Goal: Information Seeking & Learning: Learn about a topic

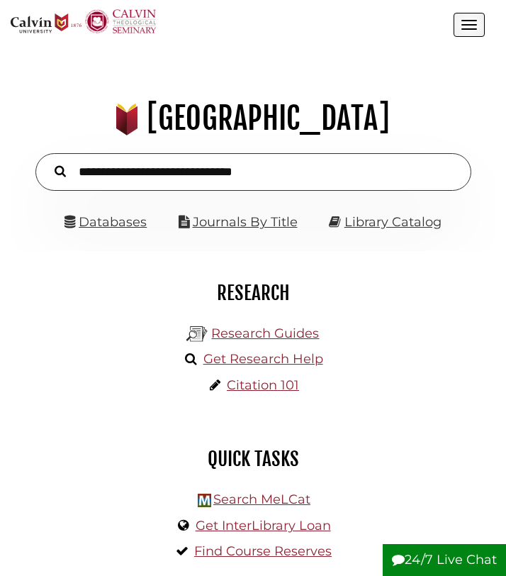
scroll to position [155, 464]
click at [160, 171] on input "text" at bounding box center [253, 172] width 436 height 38
click at [128, 219] on link "Databases" at bounding box center [105, 222] width 82 height 16
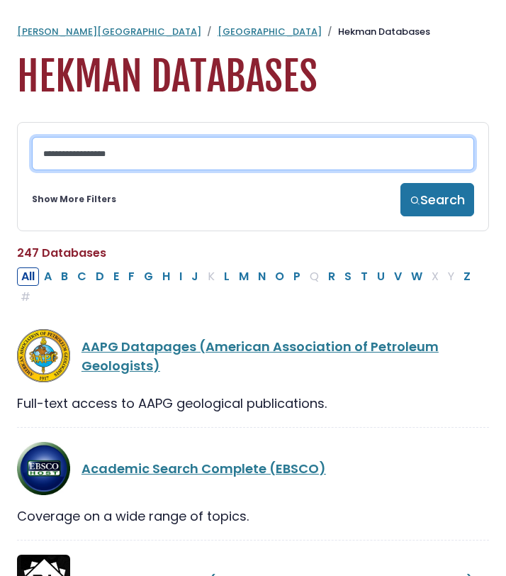
click at [117, 159] on input "Search database by title or keyword" at bounding box center [253, 153] width 442 height 33
type input "*"
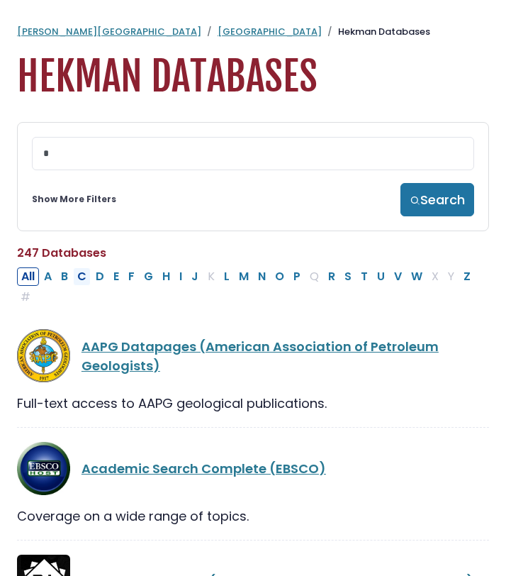
click at [84, 276] on button "C" at bounding box center [82, 276] width 18 height 18
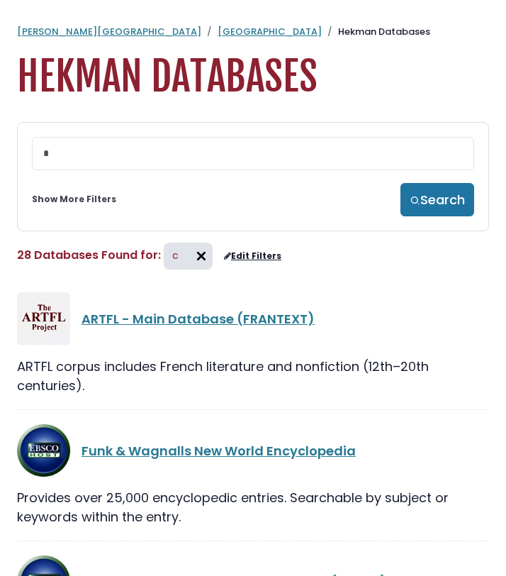
click at [201, 259] on img at bounding box center [201, 256] width 23 height 23
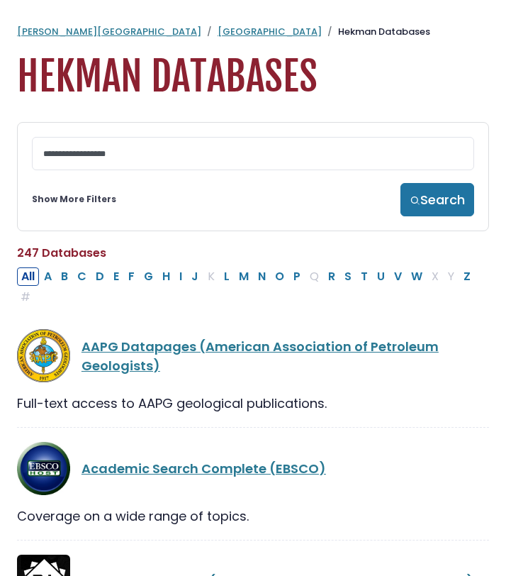
click at [77, 200] on link "Show More Filters" at bounding box center [74, 199] width 84 height 13
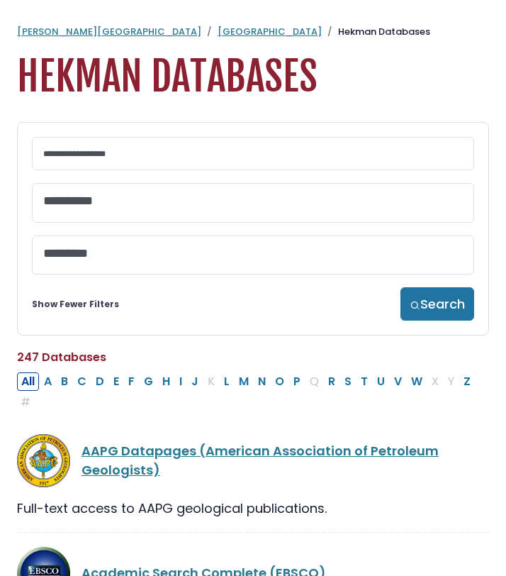
click at [102, 206] on textarea "Search" at bounding box center [253, 201] width 420 height 15
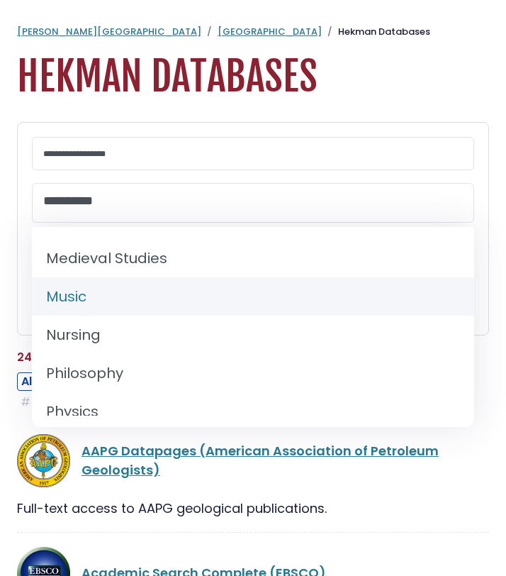
scroll to position [1073, 0]
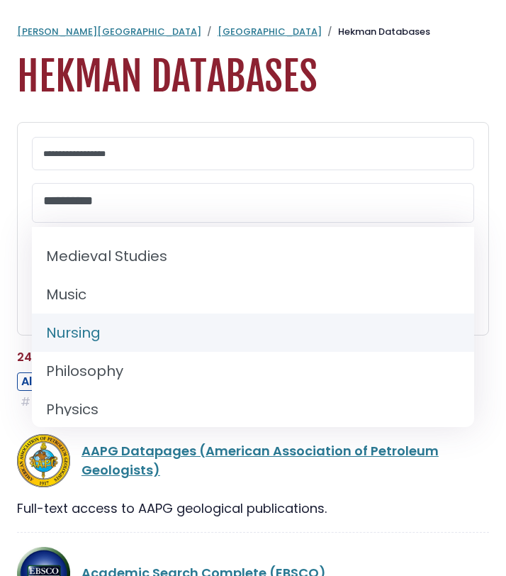
select select "*****"
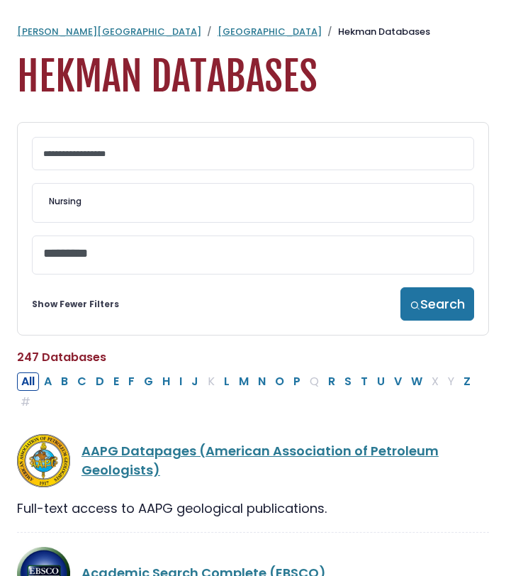
scroll to position [539, 0]
click at [422, 314] on button "Search" at bounding box center [437, 303] width 74 height 33
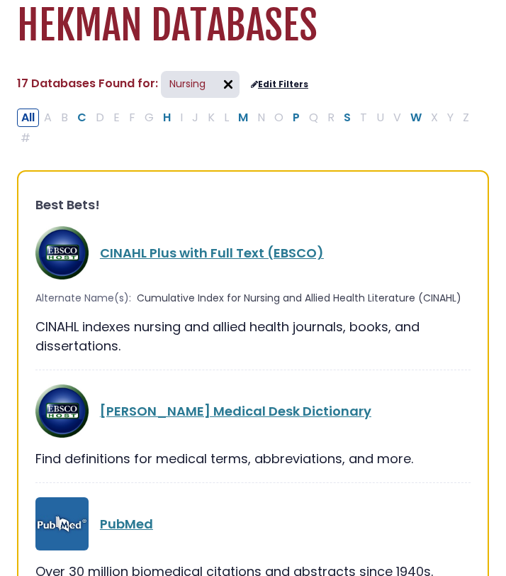
scroll to position [52, 0]
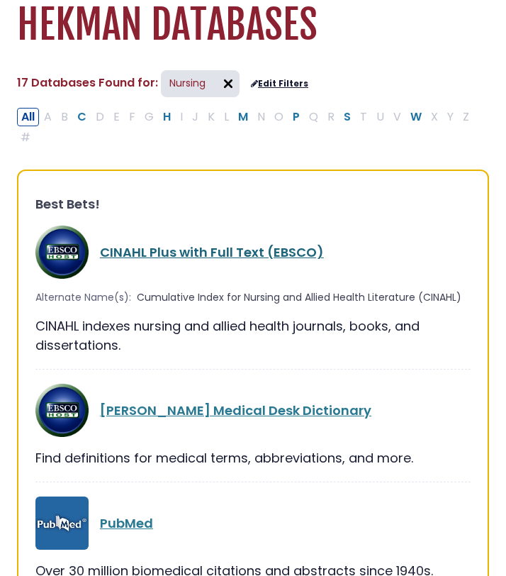
click at [244, 252] on link "CINAHL Plus with Full Text (EBSCO)" at bounding box center [212, 252] width 224 height 18
click at [192, 245] on link "CINAHL Plus with Full Text (EBSCO)" at bounding box center [212, 252] width 224 height 18
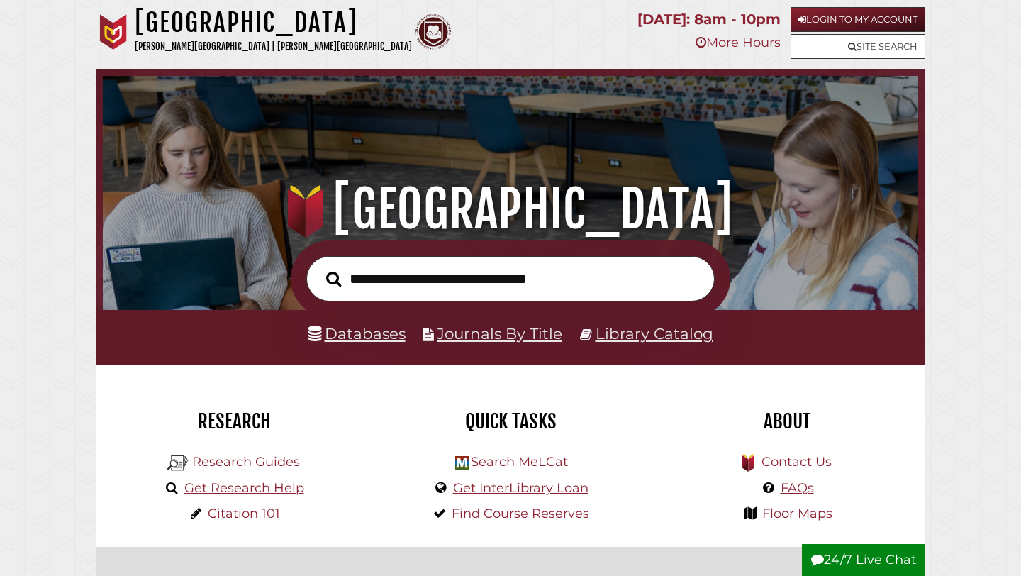
scroll to position [269, 808]
click at [451, 284] on input "text" at bounding box center [510, 279] width 408 height 46
click at [384, 334] on link "Databases" at bounding box center [356, 333] width 97 height 18
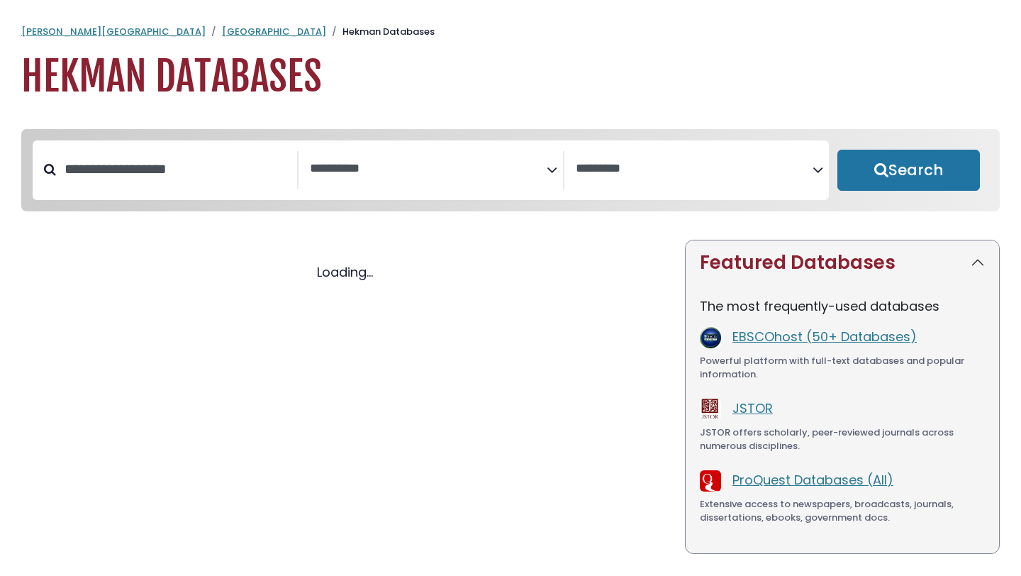
select select "Database Subject Filter"
select select "Database Vendors Filter"
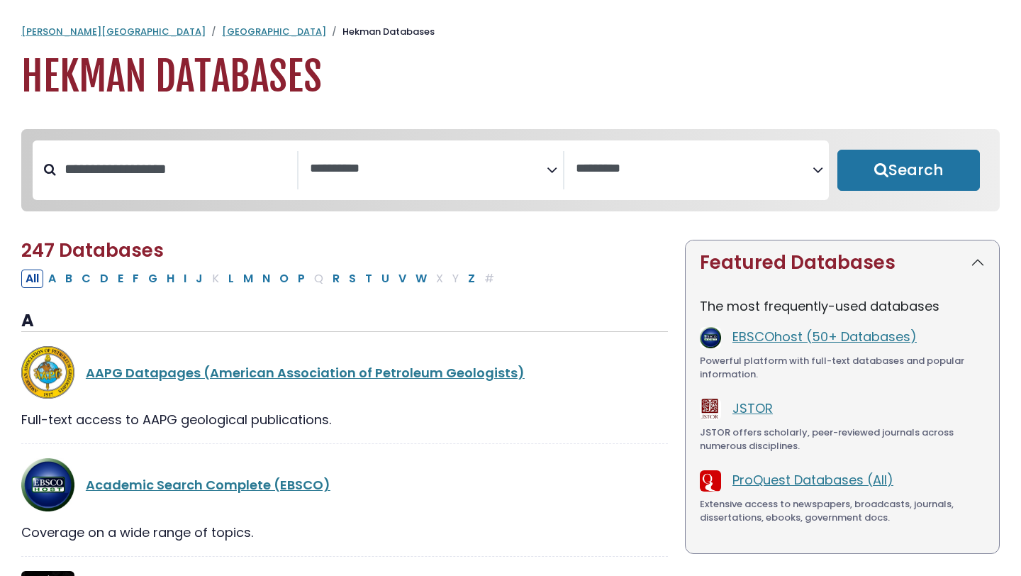
select select "Database Subject Filter"
select select "Database Vendors Filter"
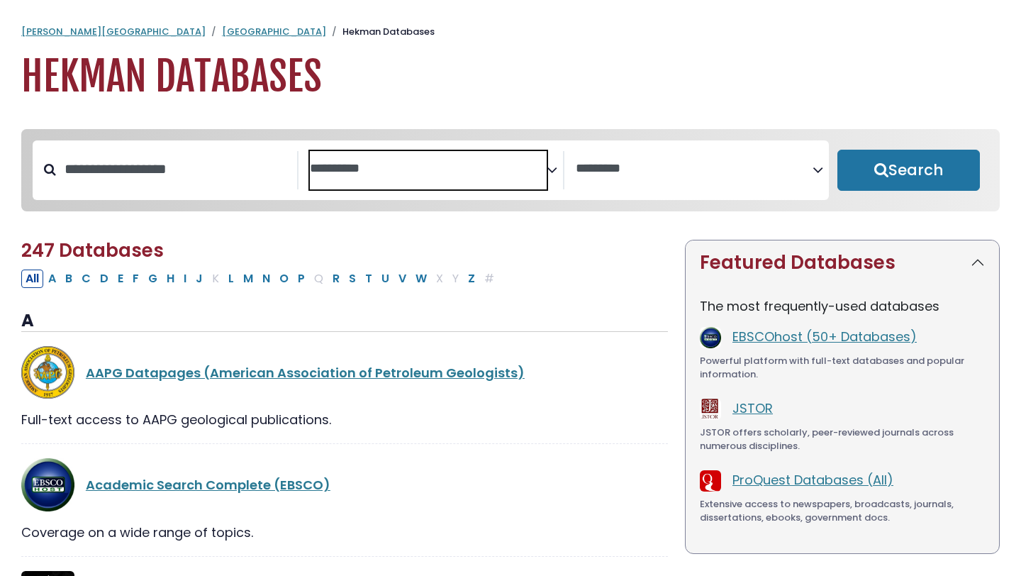
click at [449, 181] on span "Search filters" at bounding box center [428, 170] width 237 height 38
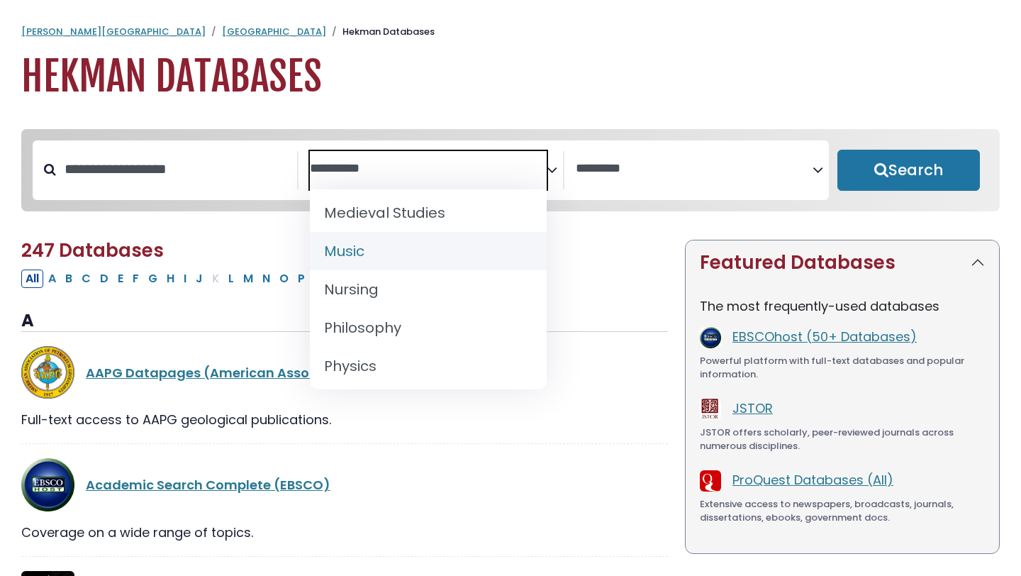
scroll to position [1079, 0]
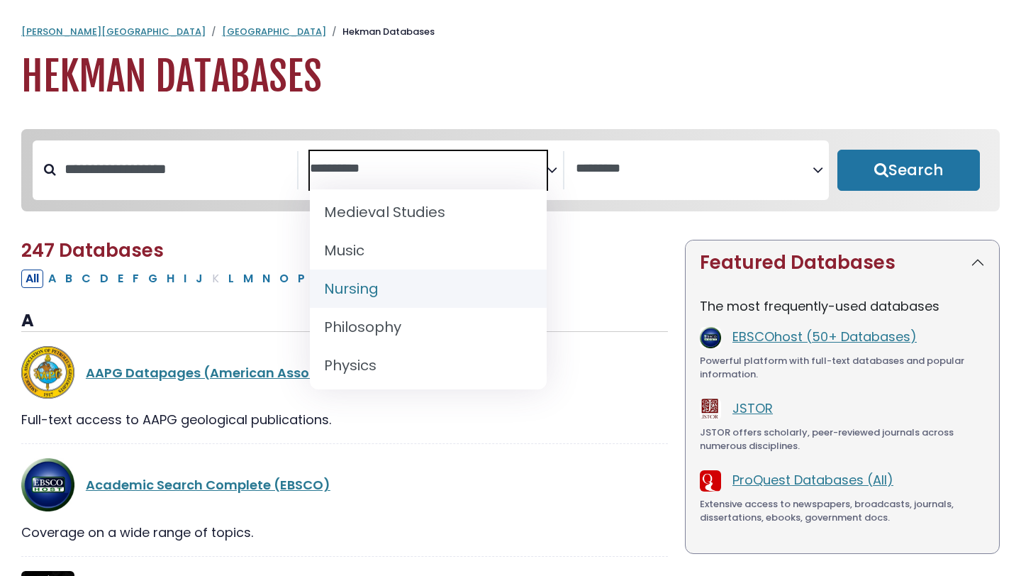
select select "*****"
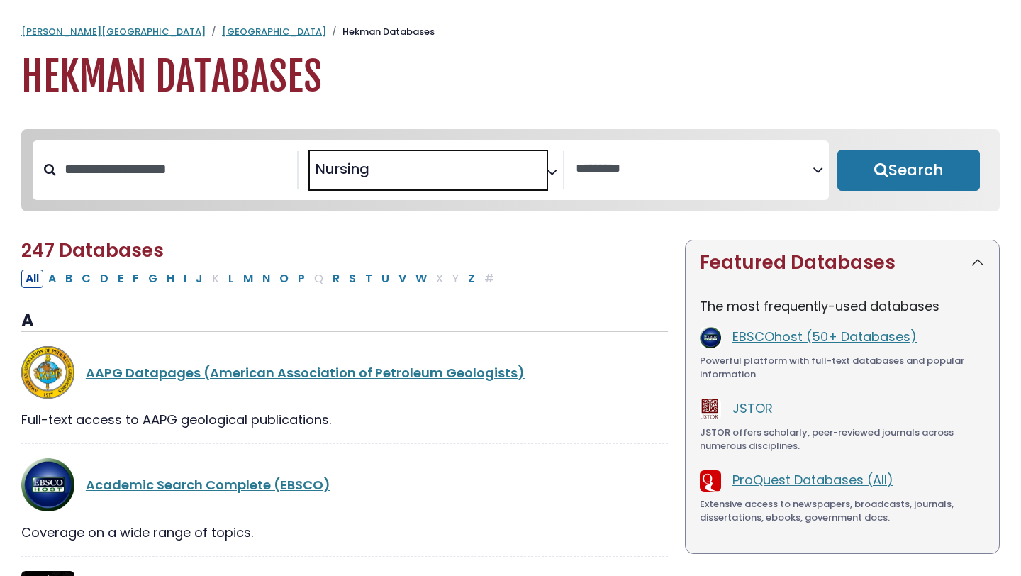
scroll to position [532, 0]
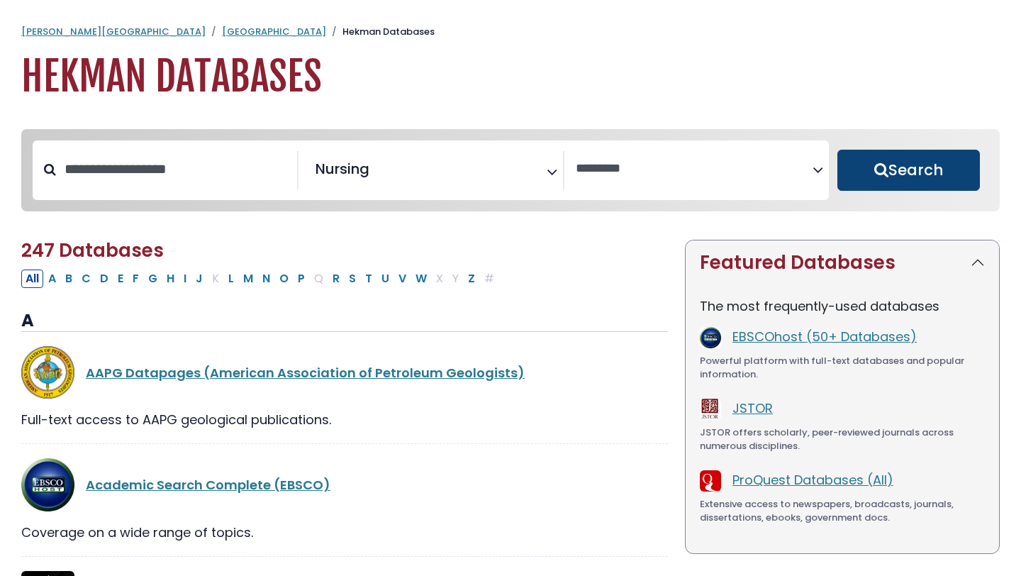
click at [928, 180] on button "Search" at bounding box center [908, 170] width 142 height 41
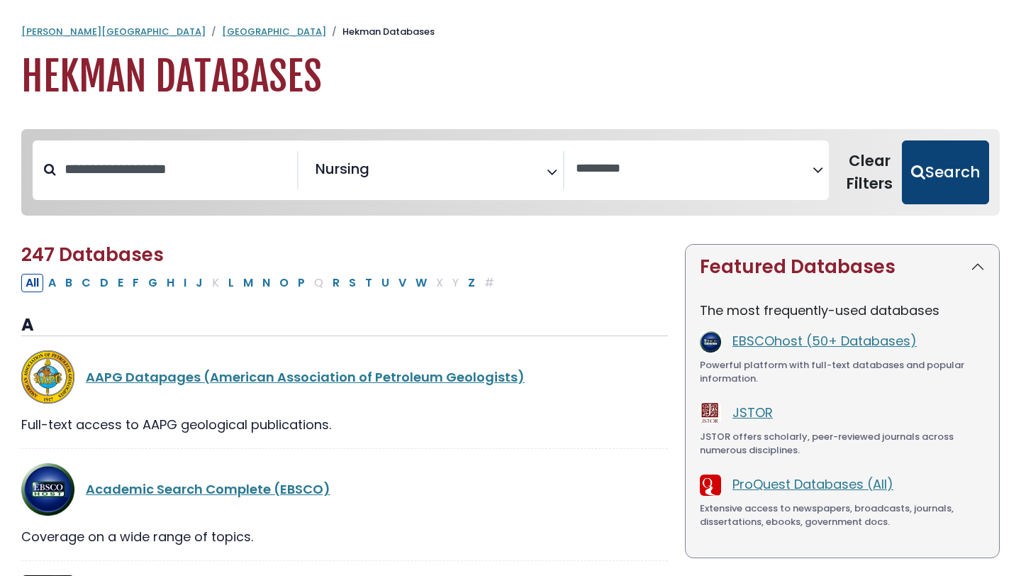
select select "Database Vendors Filter"
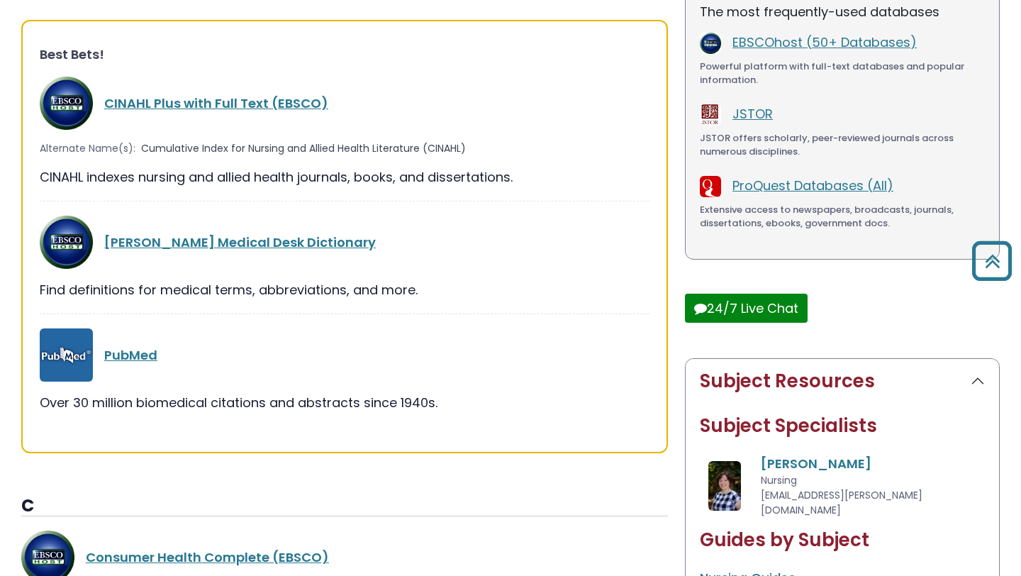
scroll to position [298, 0]
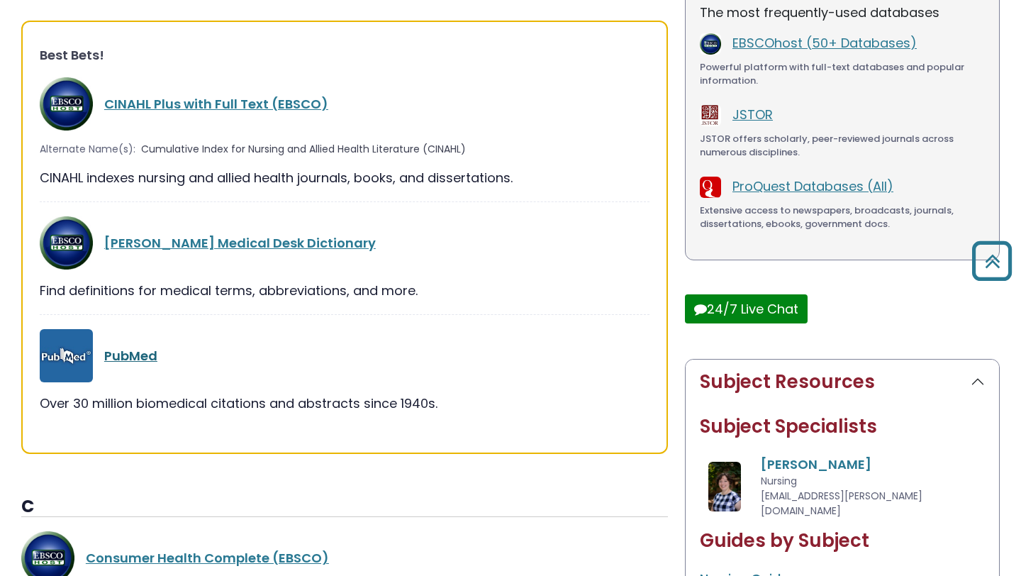
click at [133, 357] on link "PubMed" at bounding box center [130, 356] width 53 height 18
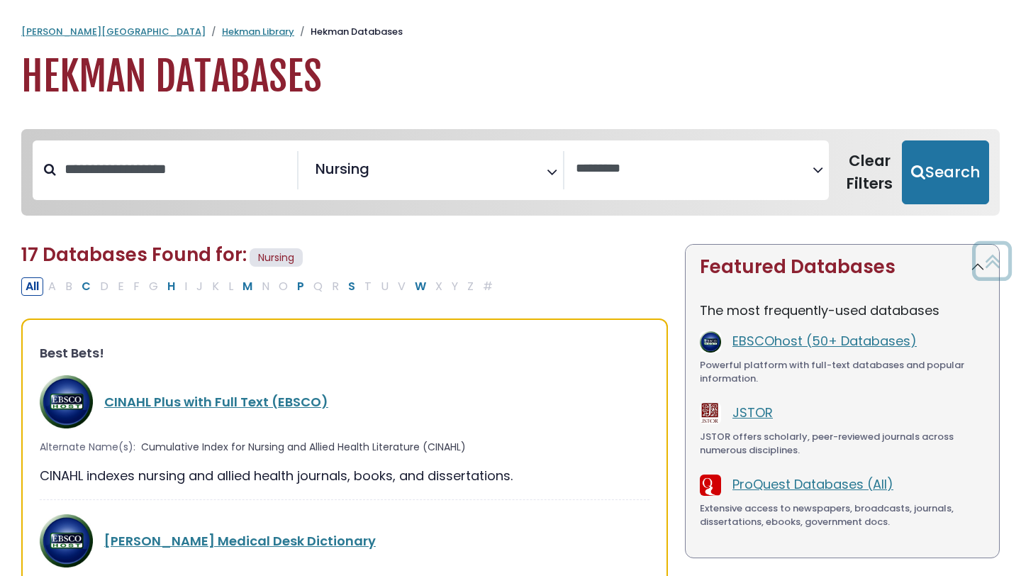
select select "Database Vendors Filter"
click at [222, 31] on link "Hekman Library" at bounding box center [258, 31] width 72 height 13
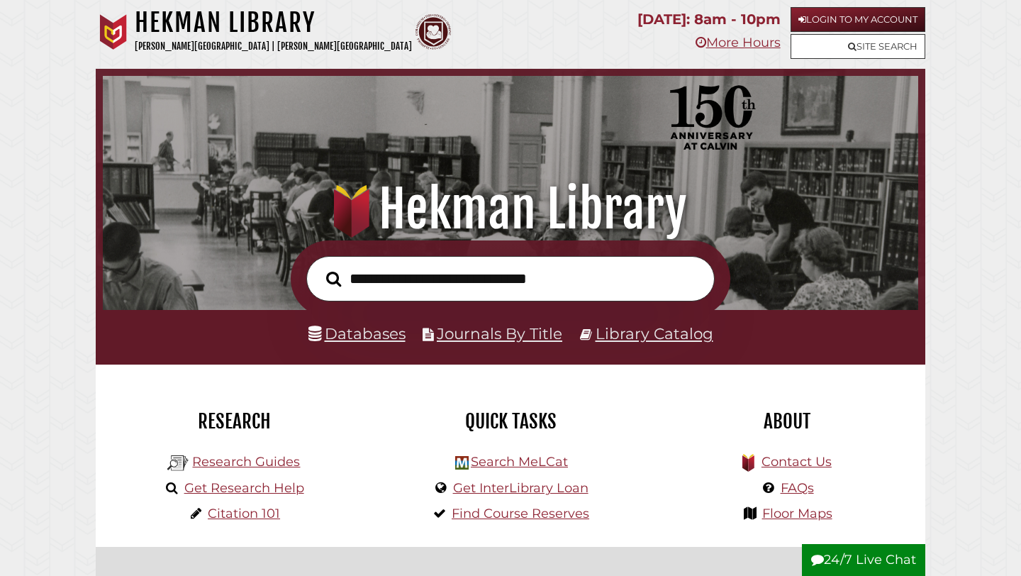
scroll to position [269, 808]
click at [831, 18] on link "Login to My Account" at bounding box center [857, 19] width 135 height 25
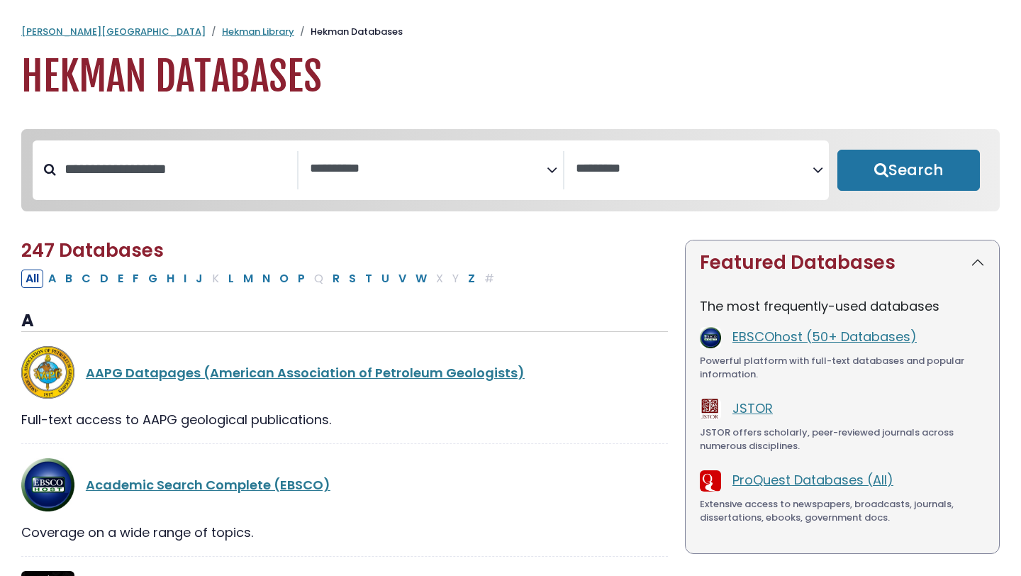
select select "Database Subject Filter"
select select "Database Vendors Filter"
click at [393, 160] on span "Search filters" at bounding box center [428, 167] width 237 height 18
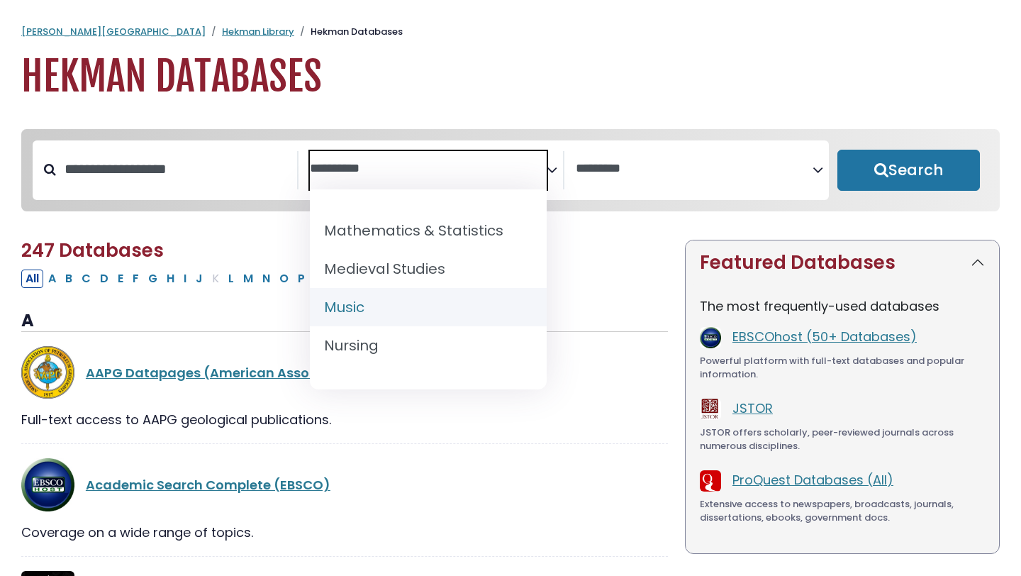
scroll to position [1024, 0]
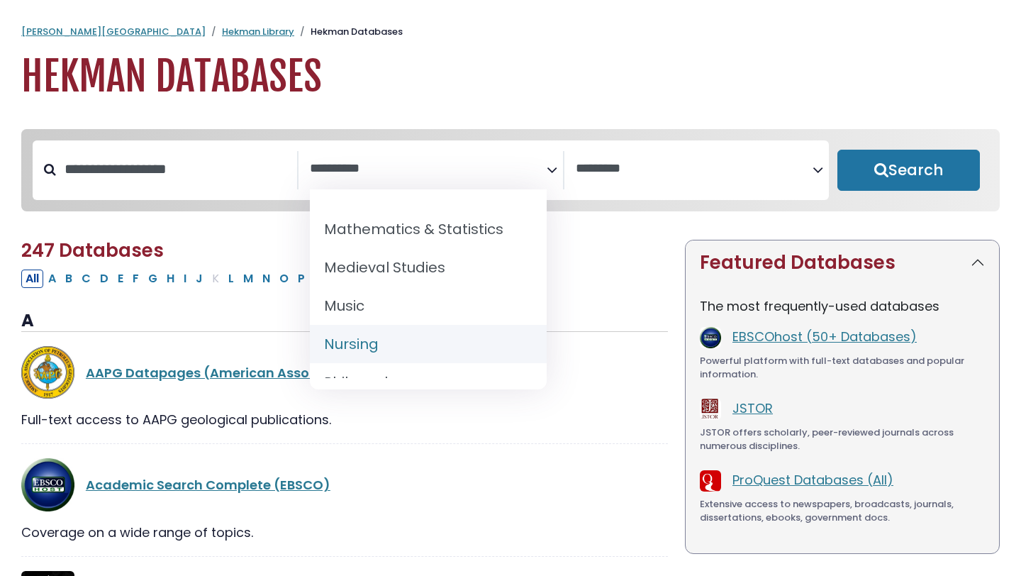
select select "*****"
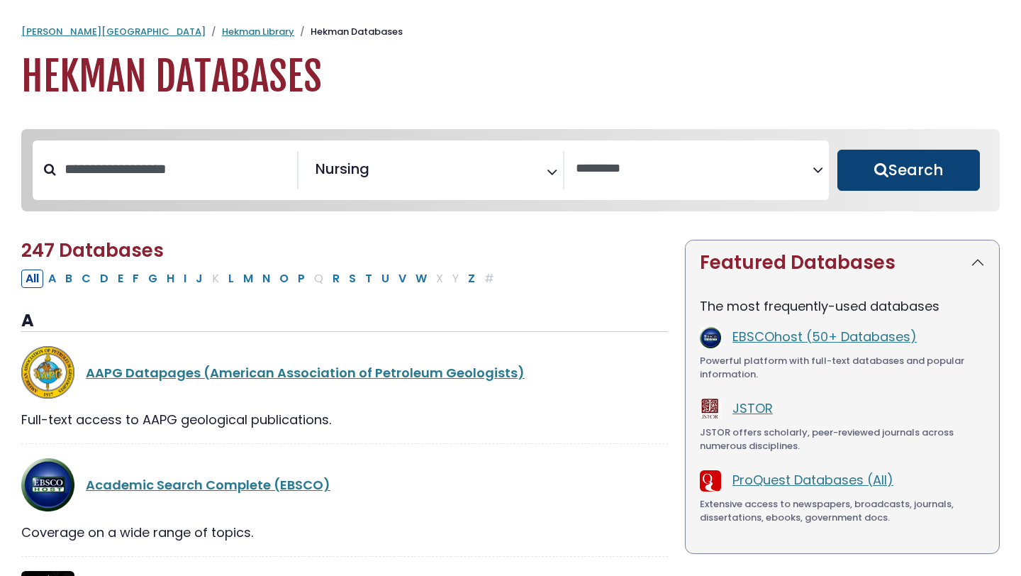
click at [868, 168] on button "Search" at bounding box center [908, 170] width 142 height 41
select select "Database Vendors Filter"
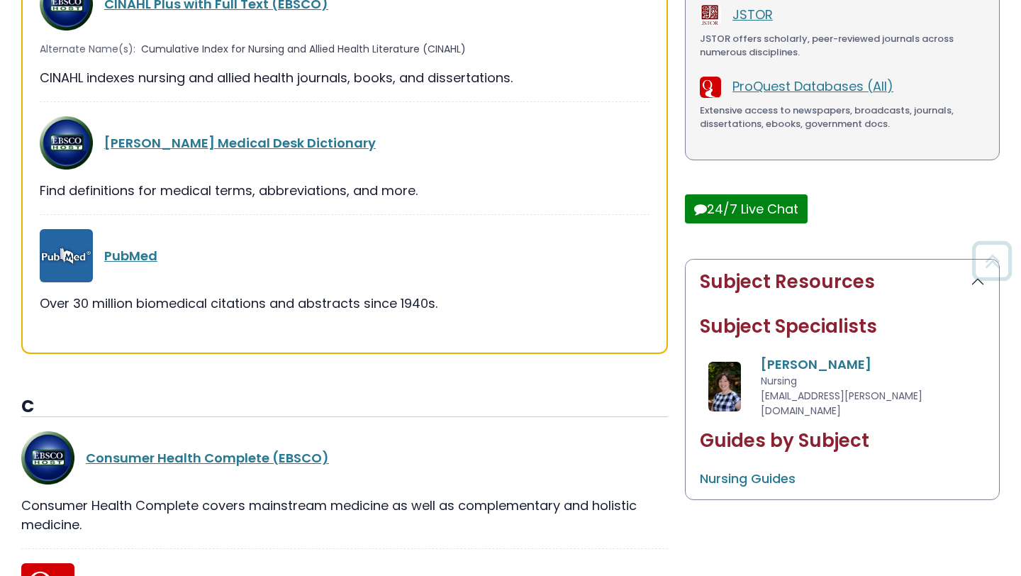
scroll to position [469, 0]
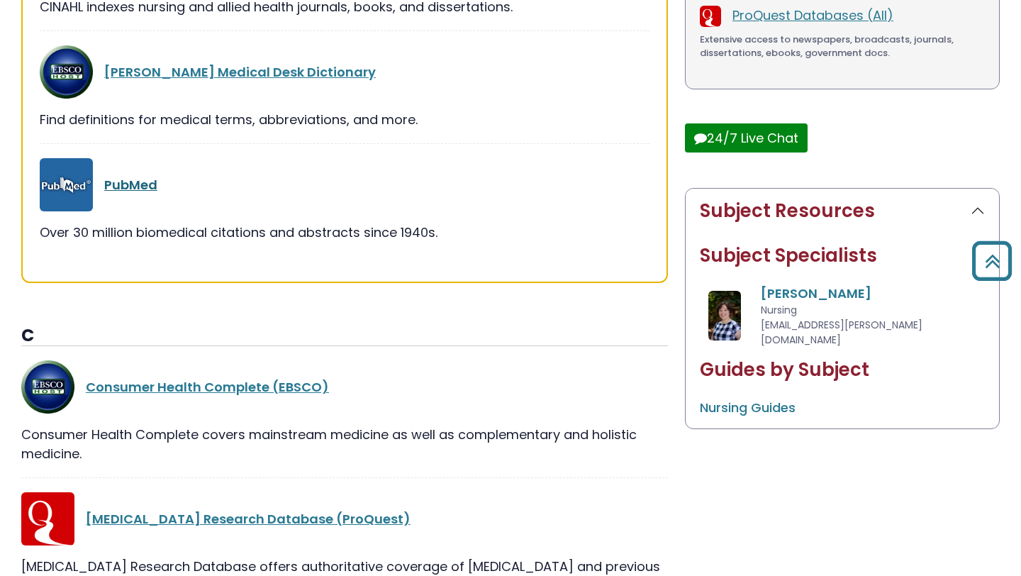
click at [147, 189] on link "PubMed" at bounding box center [130, 185] width 53 height 18
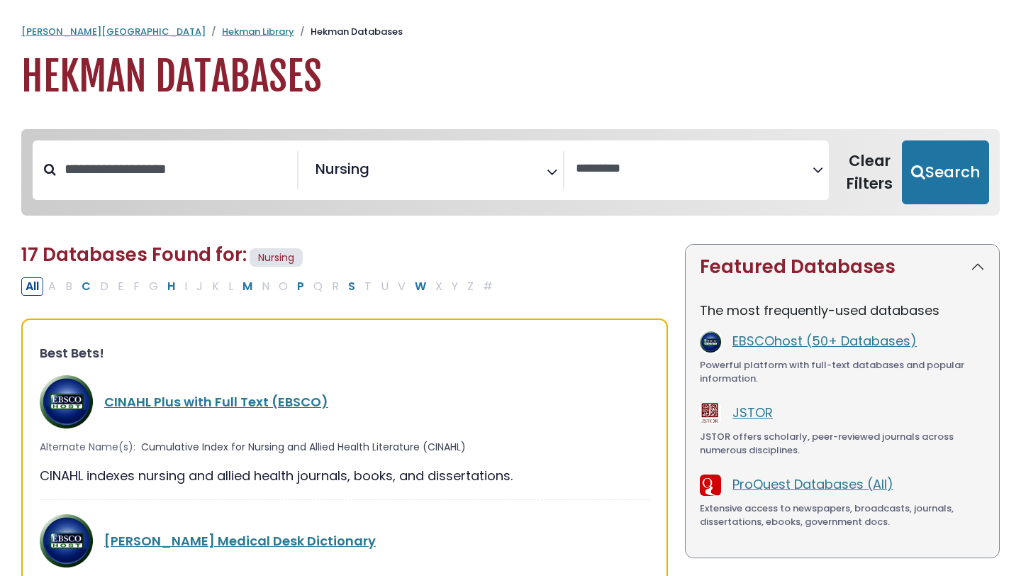
select select "Database Vendors Filter"
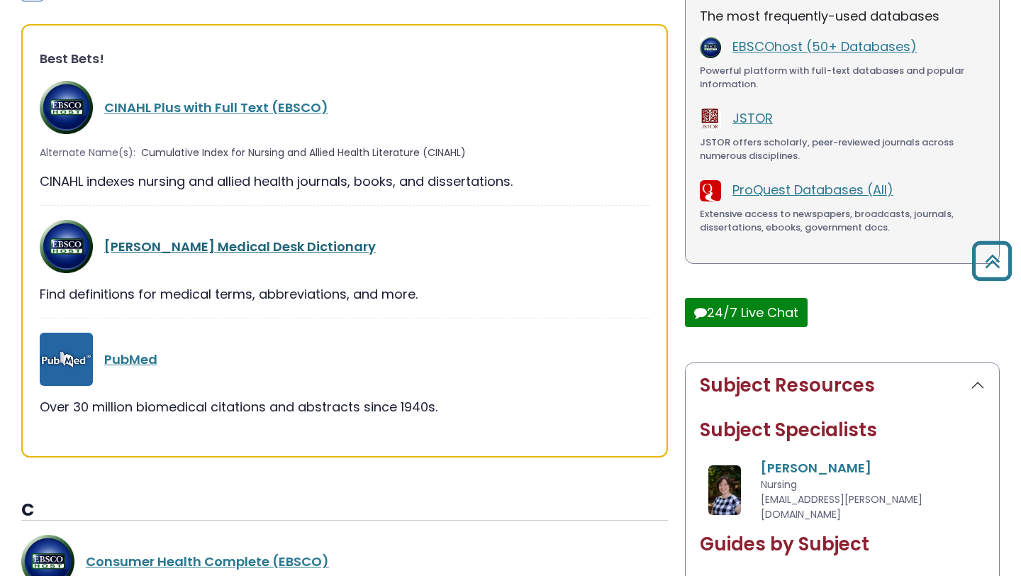
scroll to position [281, 0]
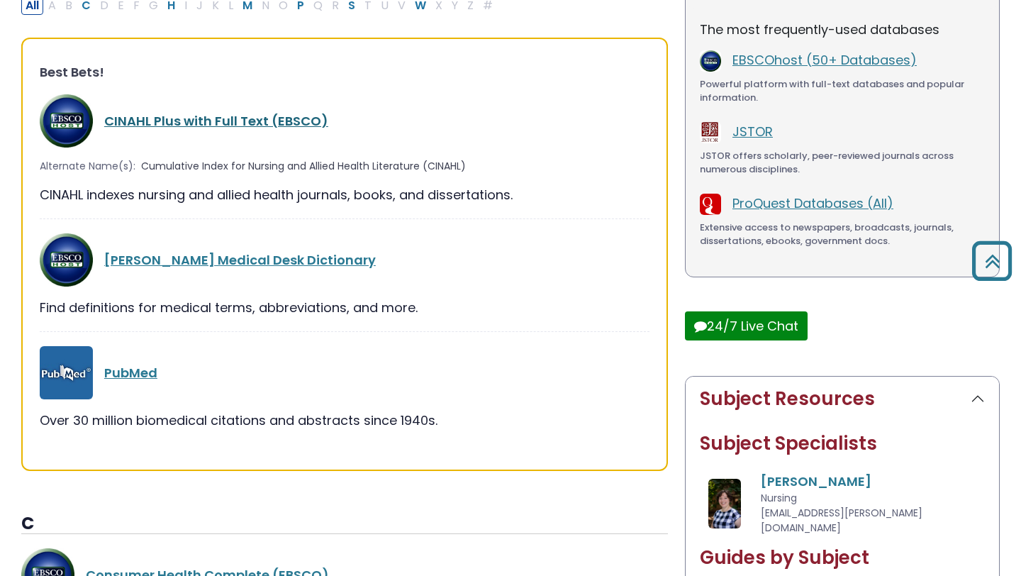
click at [188, 118] on link "CINAHL Plus with Full Text (EBSCO)" at bounding box center [216, 121] width 224 height 18
